Goal: Task Accomplishment & Management: Manage account settings

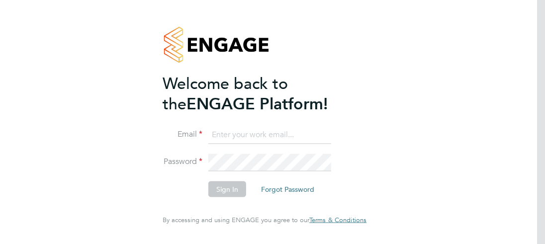
type input "[PERSON_NAME][EMAIL_ADDRESS][PERSON_NAME][DOMAIN_NAME]"
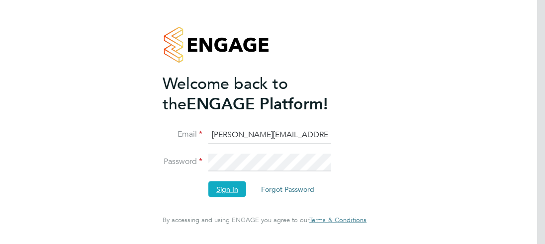
click at [211, 188] on button "Sign In" at bounding box center [227, 190] width 38 height 16
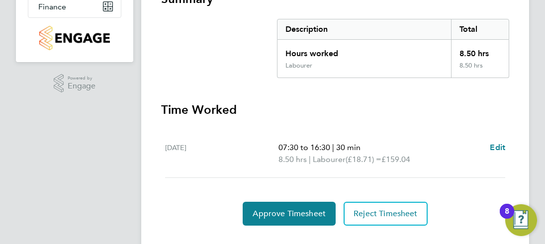
scroll to position [216, 0]
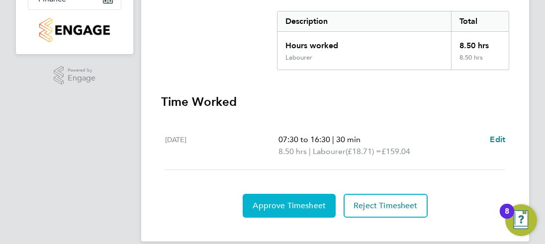
click at [276, 201] on span "Approve Timesheet" at bounding box center [289, 206] width 73 height 10
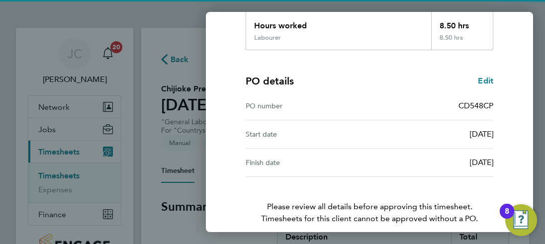
scroll to position [232, 0]
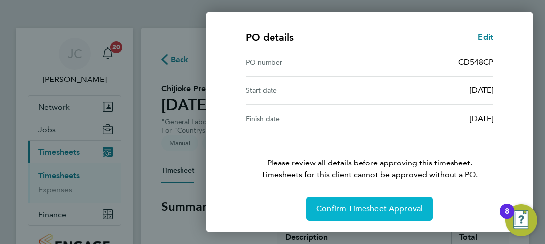
click at [371, 212] on span "Confirm Timesheet Approval" at bounding box center [369, 209] width 106 height 10
